Goal: Task Accomplishment & Management: Manage account settings

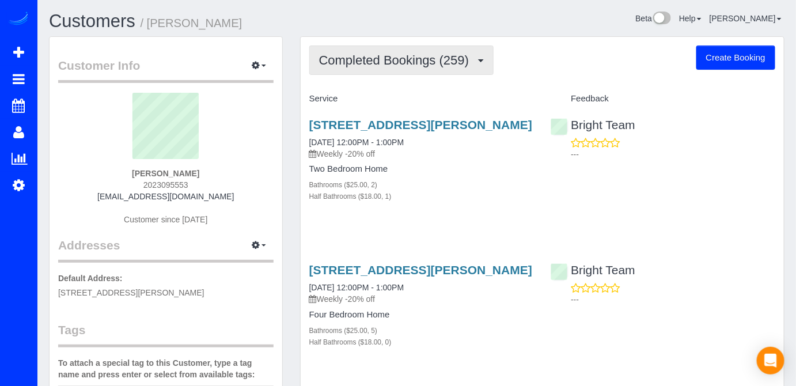
click at [425, 56] on span "Completed Bookings (259)" at bounding box center [396, 60] width 155 height 14
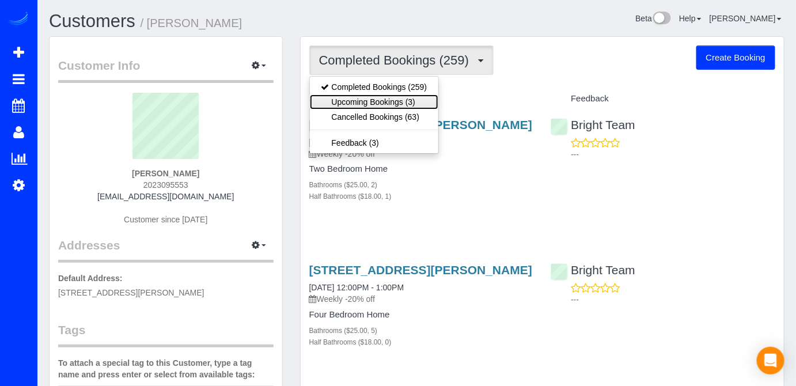
click at [424, 97] on link "Upcoming Bookings (3)" at bounding box center [374, 101] width 129 height 15
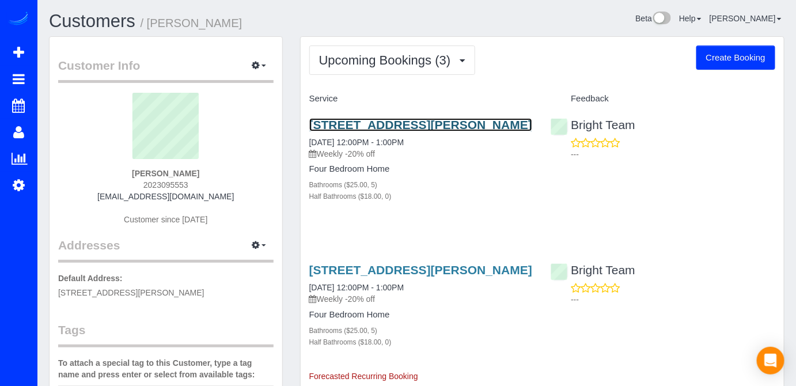
click at [394, 122] on link "1196 Janneys Lane, Alexandria, VA 22302" at bounding box center [420, 124] width 223 height 13
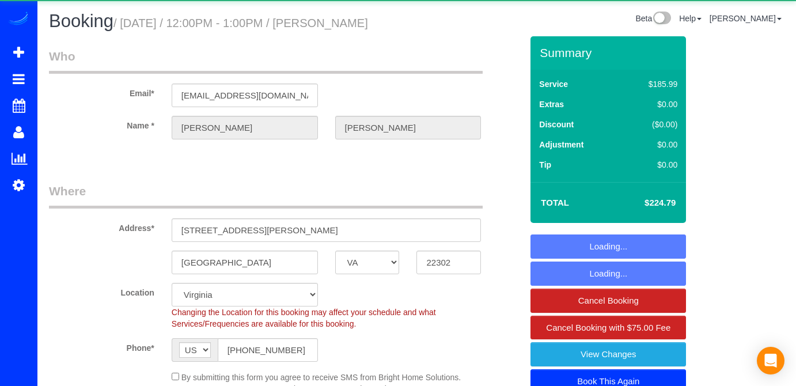
select select "VA"
select select "spot18"
select select "object:819"
select select "5"
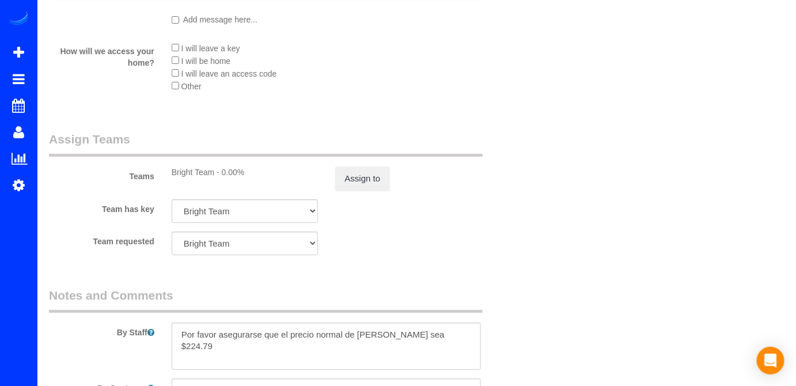
scroll to position [1595, 0]
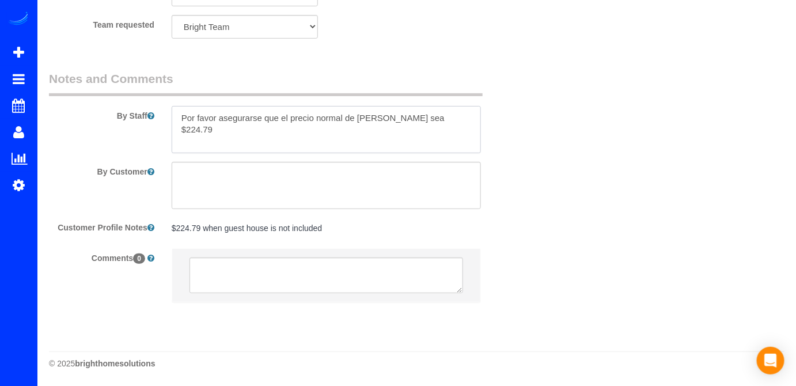
click at [181, 112] on textarea at bounding box center [327, 129] width 310 height 47
click at [181, 119] on textarea at bounding box center [327, 129] width 310 height 47
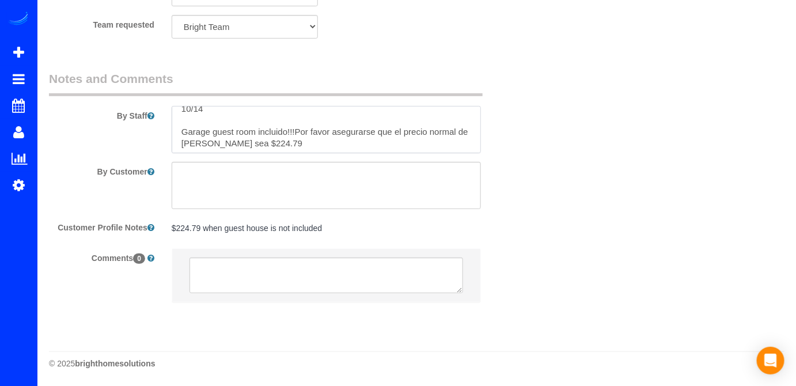
scroll to position [11, 0]
click at [296, 131] on textarea at bounding box center [327, 129] width 310 height 47
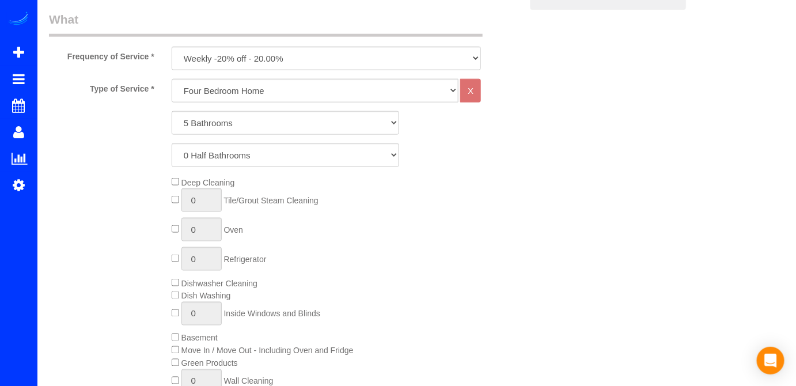
scroll to position [443, 0]
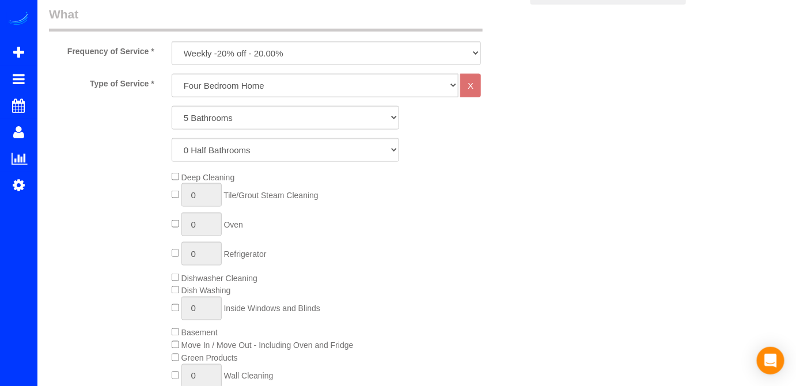
type textarea "10/14 Garage guest room incluido!!! Por favor asegurarse que el precio normal d…"
click at [249, 97] on select "One Bedroom Home Two Bedroom Home Three Bedroom Home Four Bedroom Home Four Bed…" at bounding box center [315, 86] width 287 height 24
select select "258"
click at [172, 92] on select "One Bedroom Home Two Bedroom Home Three Bedroom Home Four Bedroom Home Four Bed…" at bounding box center [315, 86] width 287 height 24
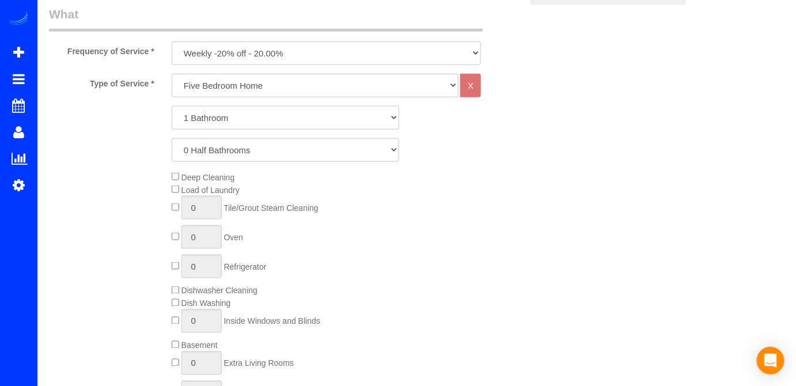
click at [258, 130] on select "1 Bathroom 2 Bathrooms 3 Bathrooms 4 Bathrooms 5 Bathrooms 6 Bathrooms 7 Bathro…" at bounding box center [286, 118] width 228 height 24
select select "6"
click at [172, 124] on select "1 Bathroom 2 Bathrooms 3 Bathrooms 4 Bathrooms 5 Bathrooms 6 Bathrooms 7 Bathro…" at bounding box center [286, 118] width 228 height 24
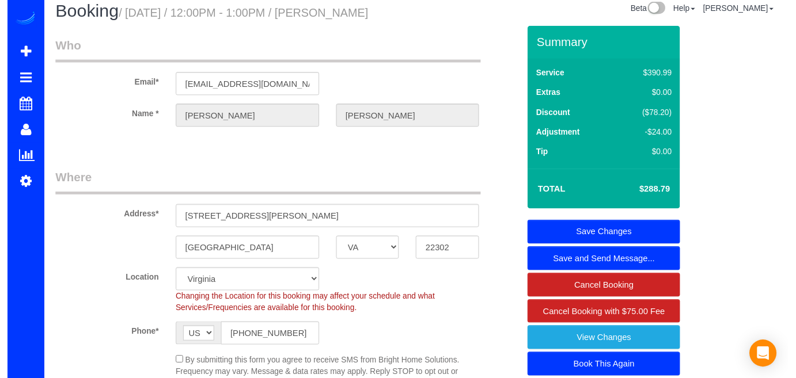
scroll to position [0, 0]
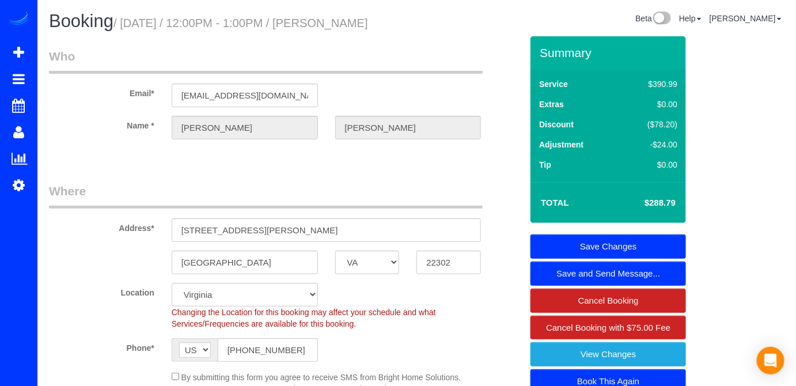
click at [638, 259] on link "Save Changes" at bounding box center [607, 246] width 155 height 24
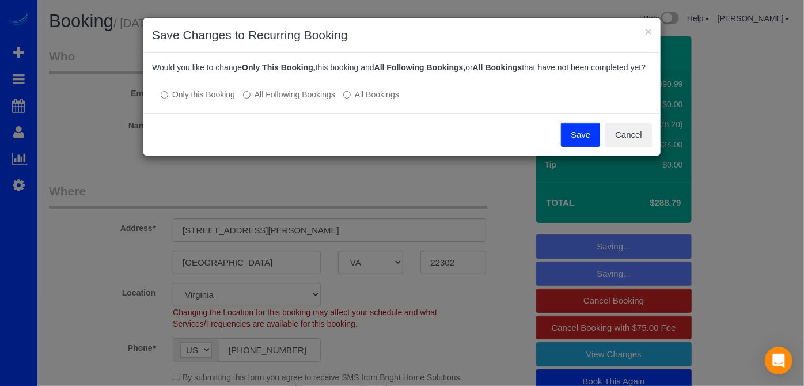
click at [568, 136] on button "Save" at bounding box center [580, 135] width 39 height 24
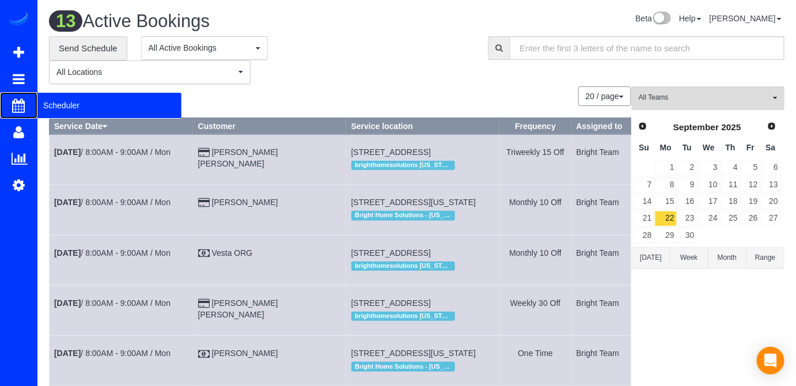
click at [64, 100] on span "Scheduler" at bounding box center [109, 105] width 144 height 26
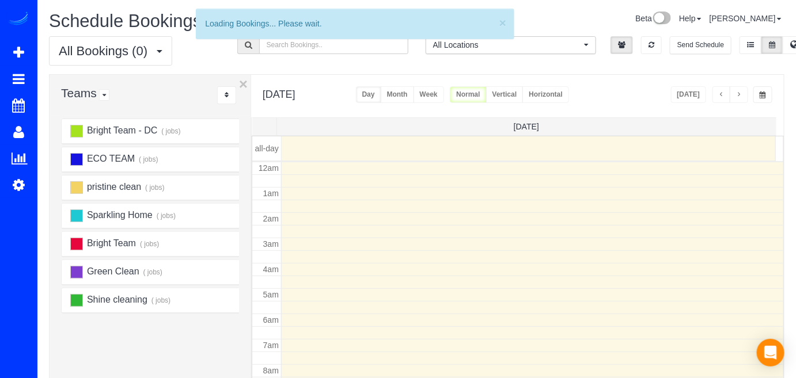
scroll to position [150, 0]
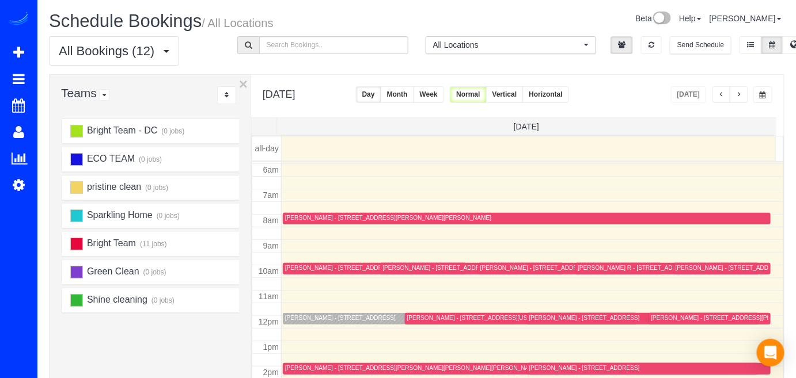
click at [737, 90] on button "button" at bounding box center [739, 94] width 18 height 17
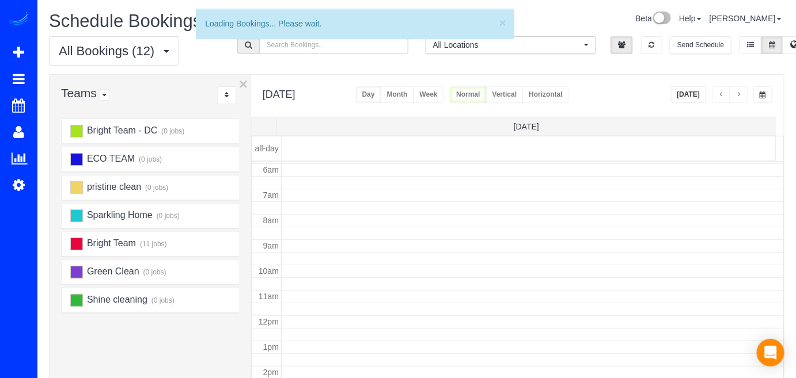
click at [737, 90] on button "button" at bounding box center [739, 94] width 18 height 17
click at [740, 95] on span "button" at bounding box center [739, 95] width 6 height 7
click at [741, 95] on span "button" at bounding box center [739, 95] width 6 height 7
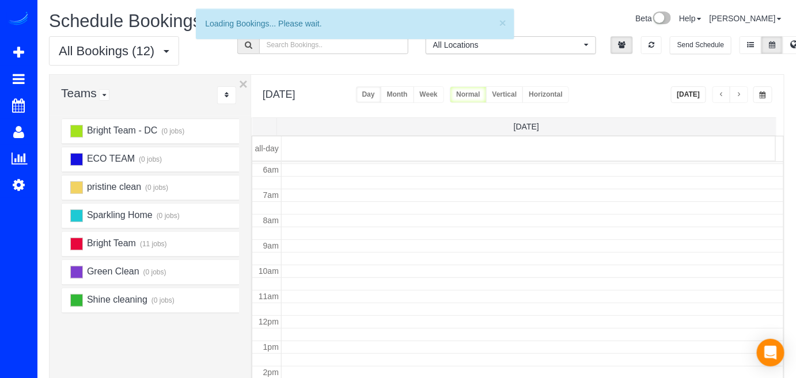
click at [741, 95] on span "button" at bounding box center [739, 95] width 6 height 7
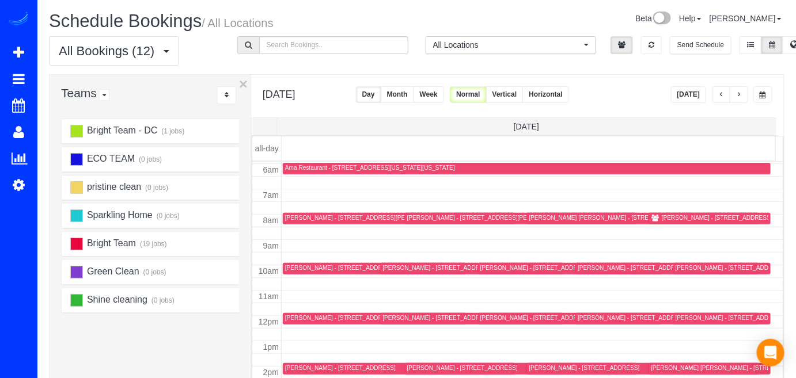
click at [741, 93] on span "button" at bounding box center [739, 95] width 6 height 7
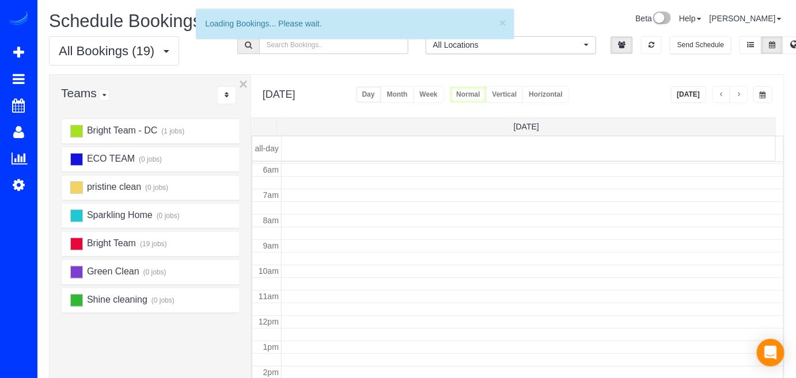
click at [740, 93] on span "button" at bounding box center [739, 95] width 6 height 7
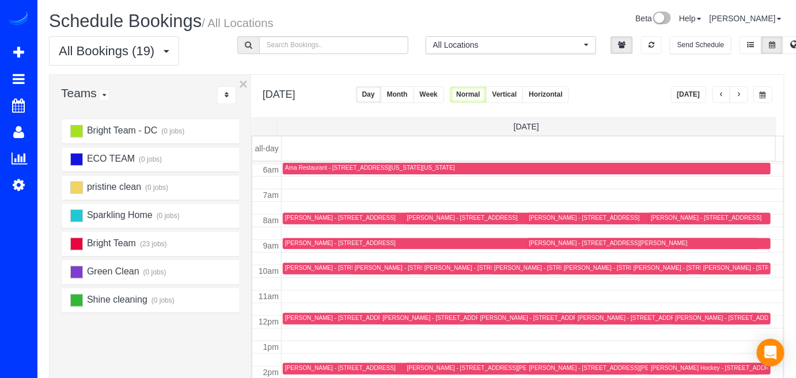
click at [742, 90] on button "button" at bounding box center [739, 94] width 18 height 17
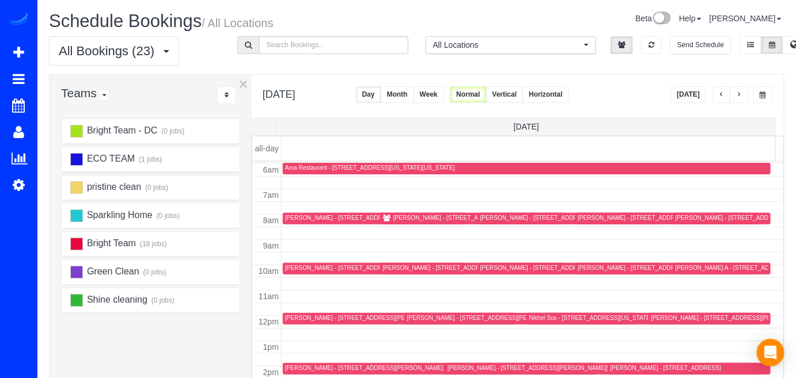
click at [741, 98] on button "button" at bounding box center [739, 94] width 18 height 17
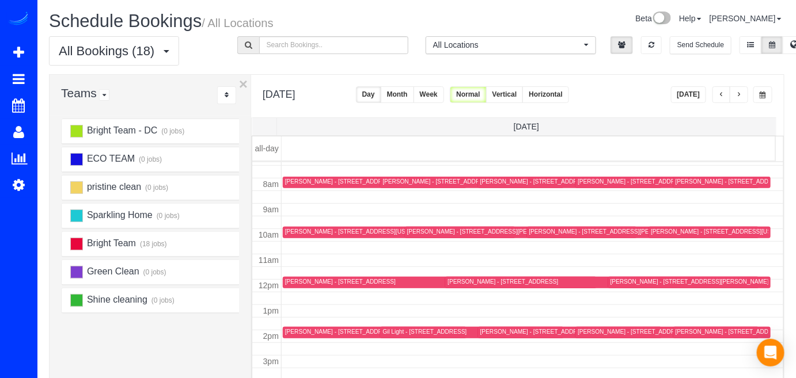
scroll to position [203, 0]
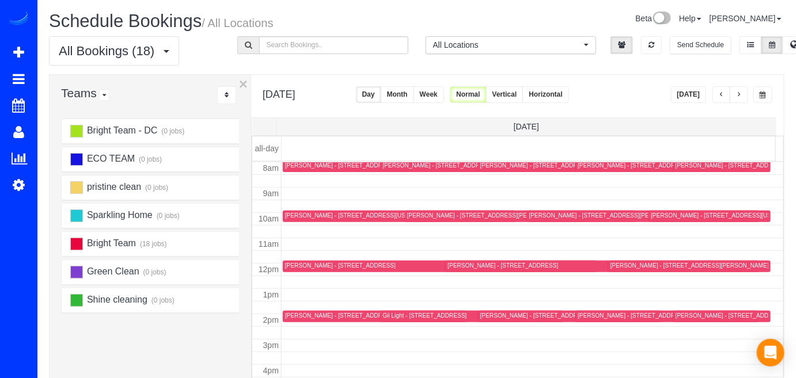
click at [741, 97] on span "button" at bounding box center [739, 95] width 6 height 7
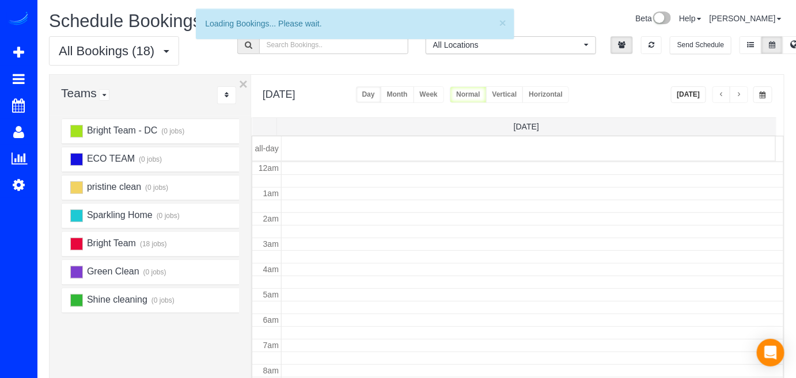
scroll to position [150, 0]
click at [738, 93] on span "button" at bounding box center [739, 95] width 6 height 7
click at [739, 93] on span "button" at bounding box center [739, 95] width 6 height 7
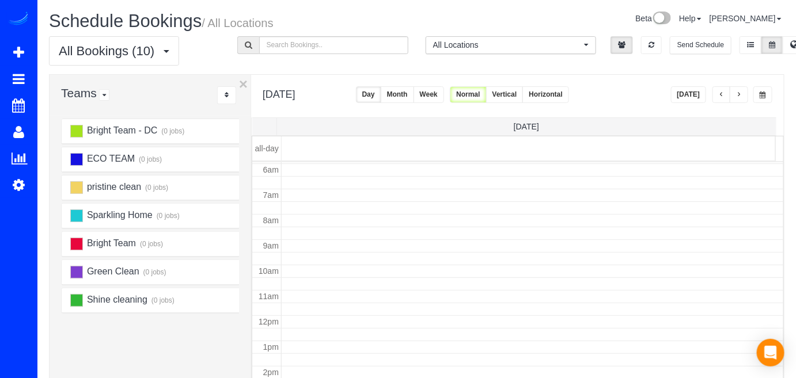
click at [740, 92] on span "button" at bounding box center [739, 95] width 6 height 7
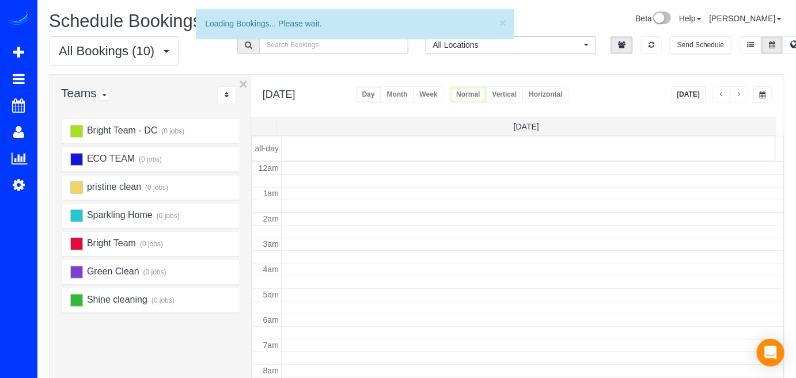
click at [741, 92] on span "button" at bounding box center [739, 95] width 6 height 7
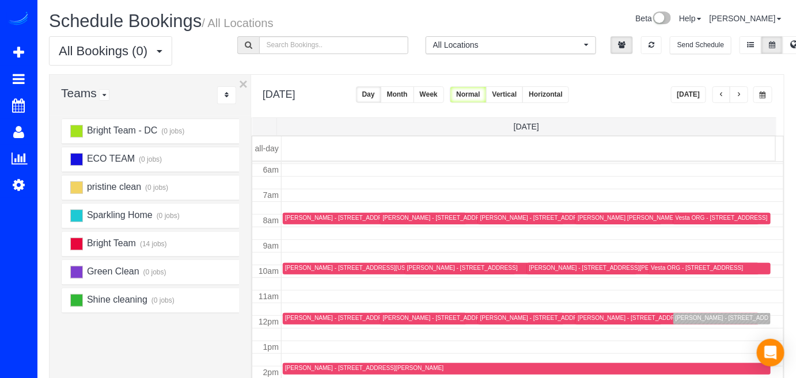
click at [741, 92] on span "button" at bounding box center [739, 95] width 6 height 7
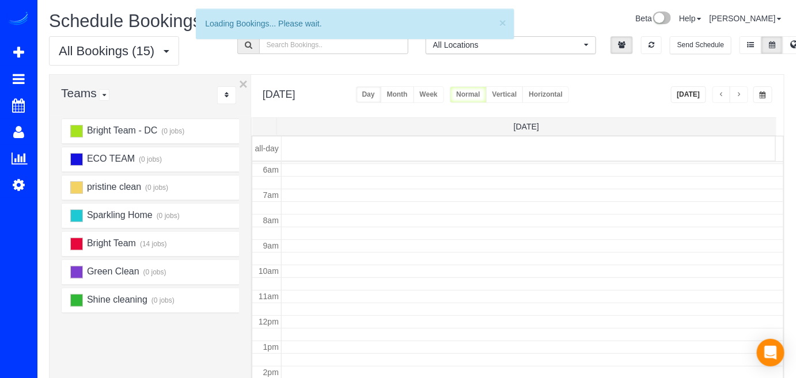
click at [741, 92] on span "button" at bounding box center [739, 95] width 6 height 7
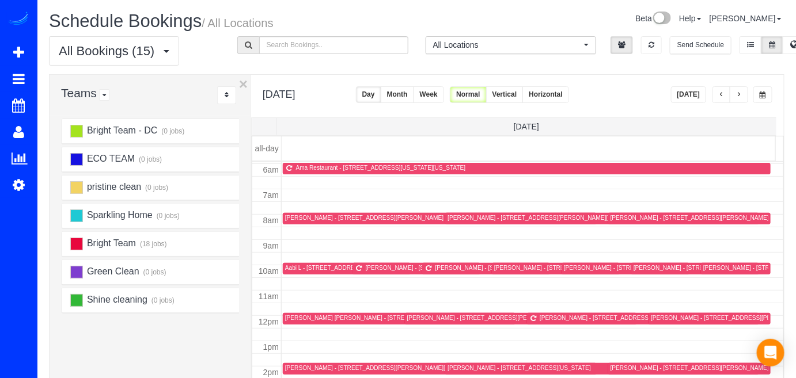
click at [741, 92] on span "button" at bounding box center [739, 95] width 6 height 7
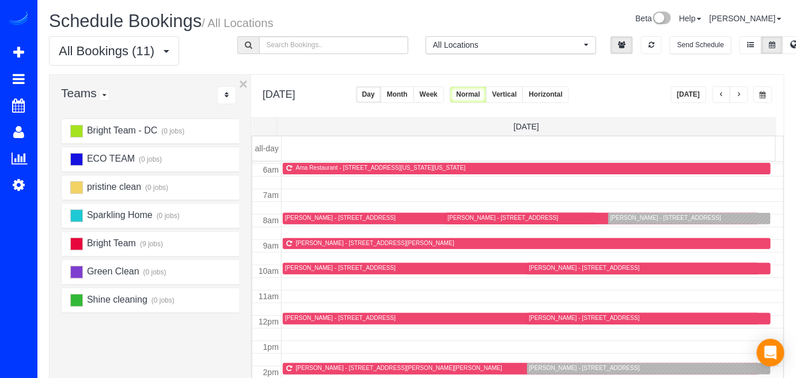
click at [685, 91] on button "[DATE]" at bounding box center [689, 94] width 36 height 17
